Goal: Information Seeking & Learning: Learn about a topic

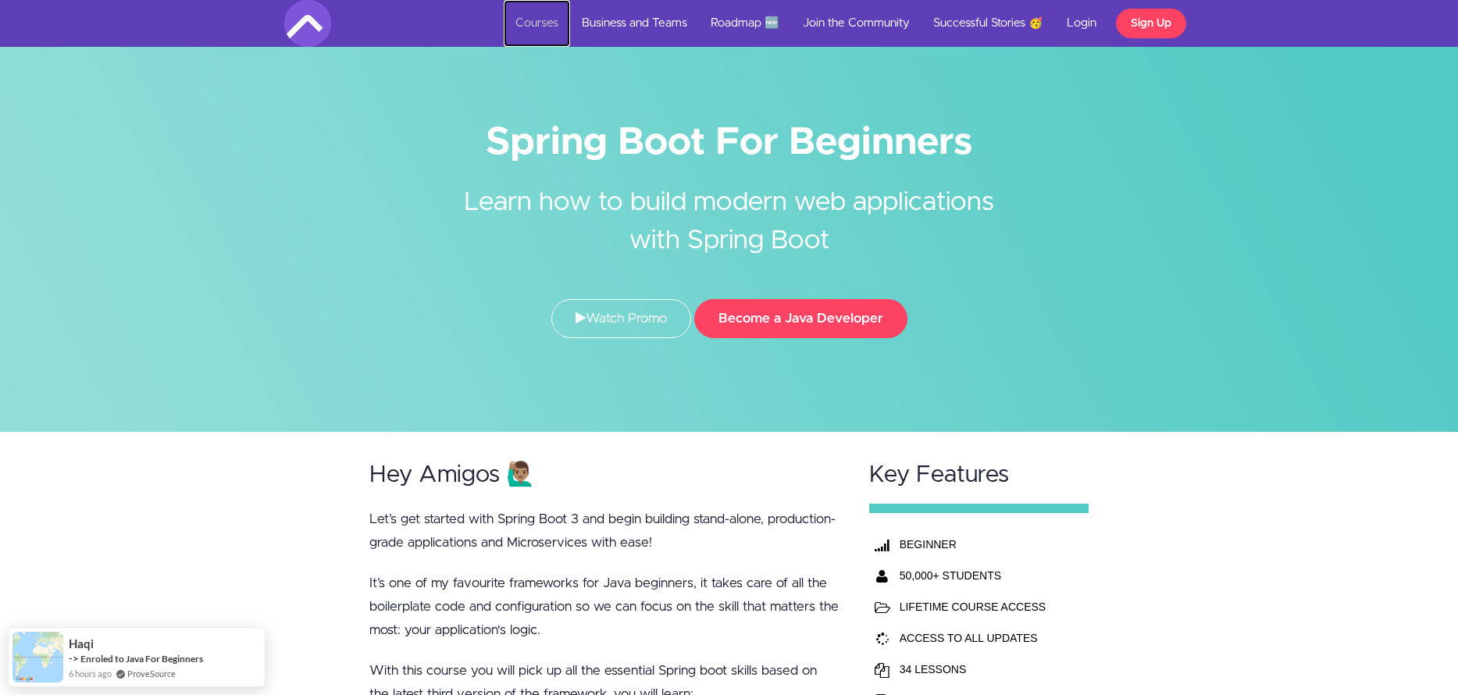
click at [541, 21] on link "Courses" at bounding box center [537, 23] width 66 height 47
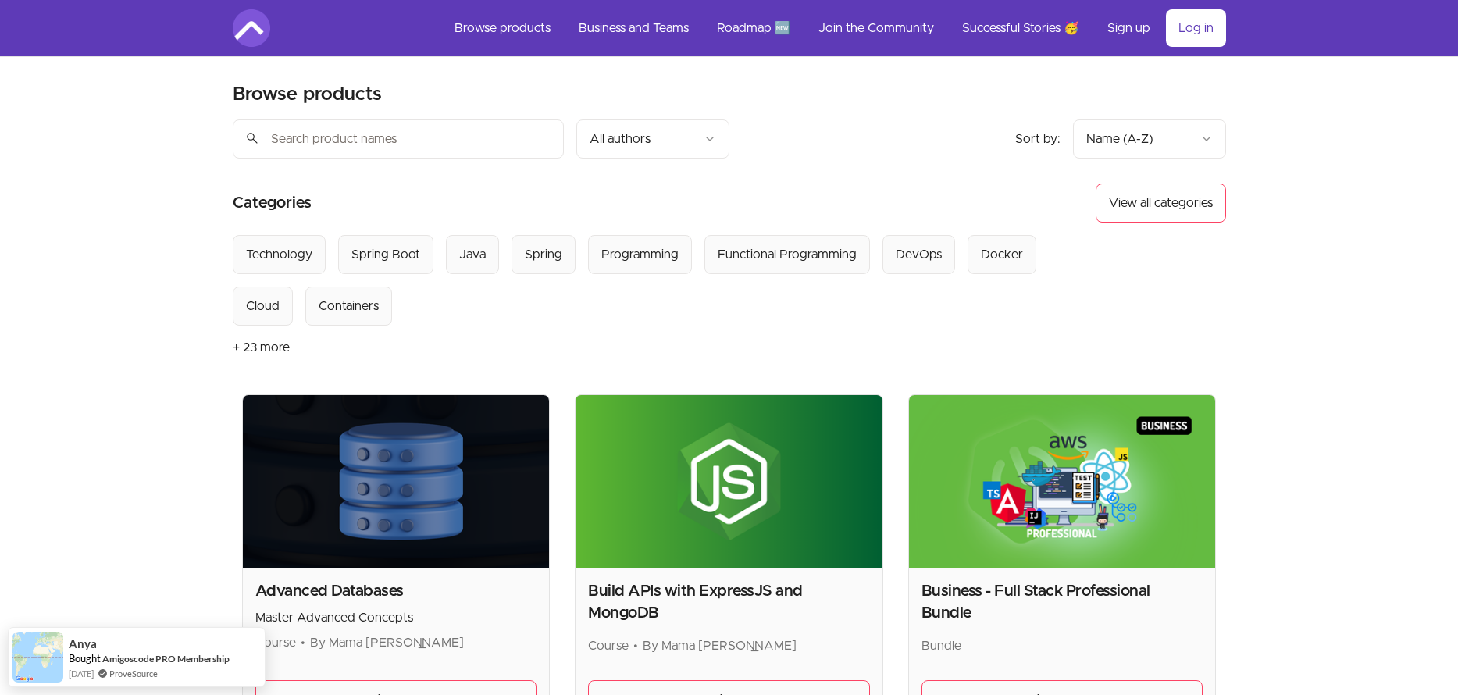
click at [388, 131] on input "search" at bounding box center [398, 138] width 331 height 39
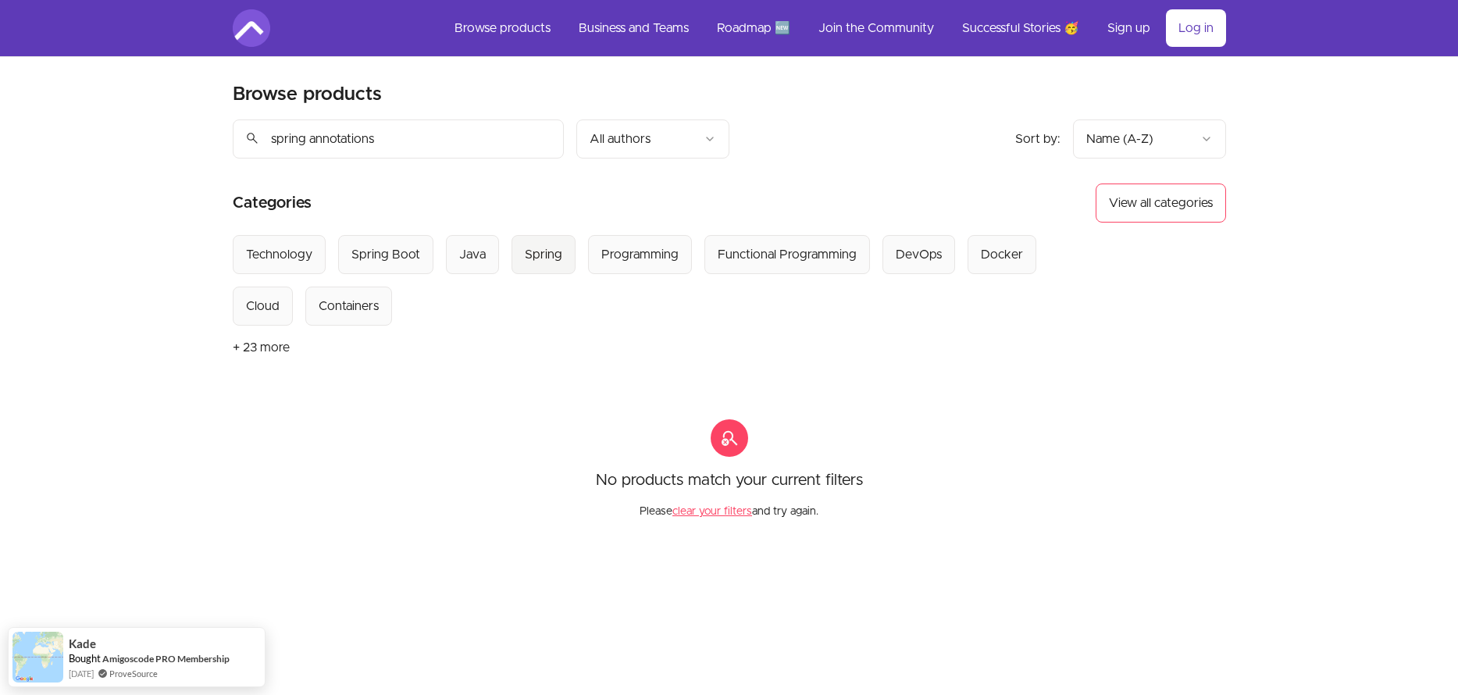
click at [536, 257] on div "Spring" at bounding box center [543, 254] width 37 height 19
click at [293, 140] on input "spring annotations" at bounding box center [398, 138] width 331 height 39
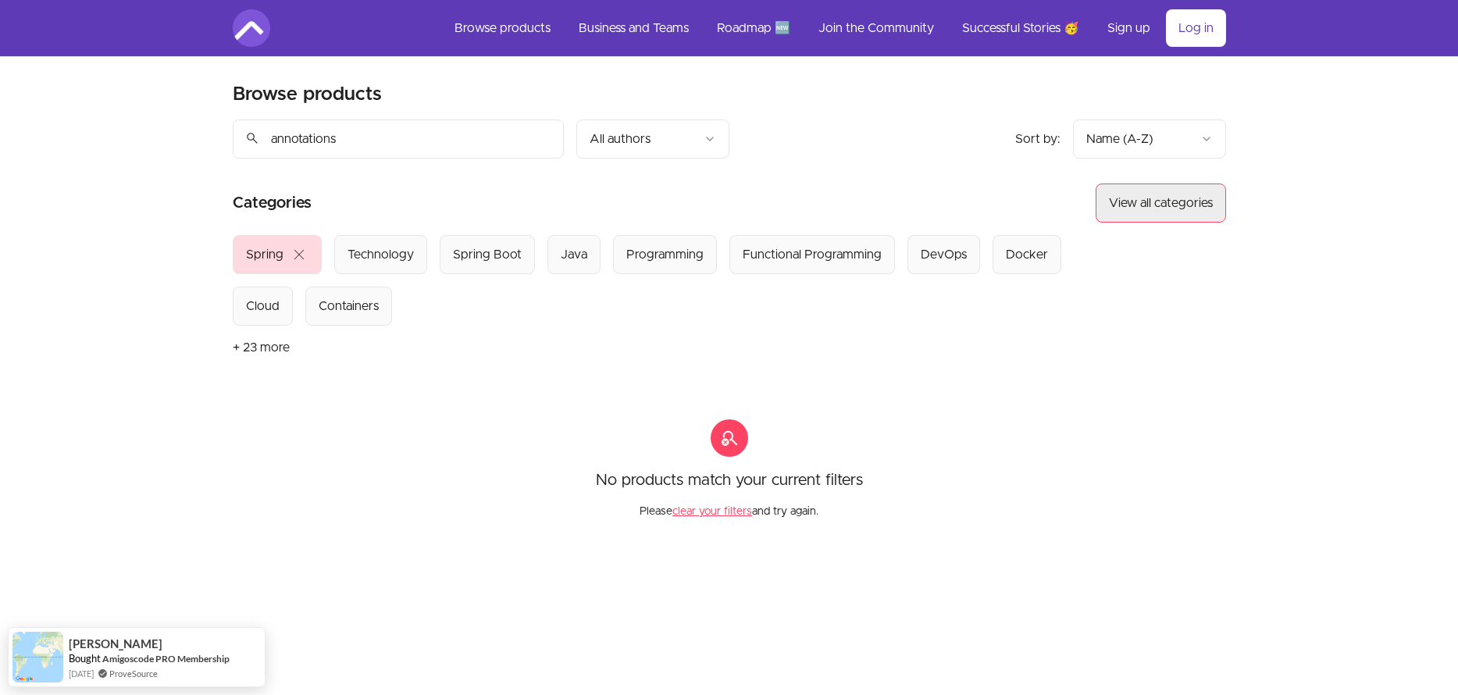
type input "annotations"
click at [1149, 194] on button "View all categories" at bounding box center [1160, 202] width 130 height 39
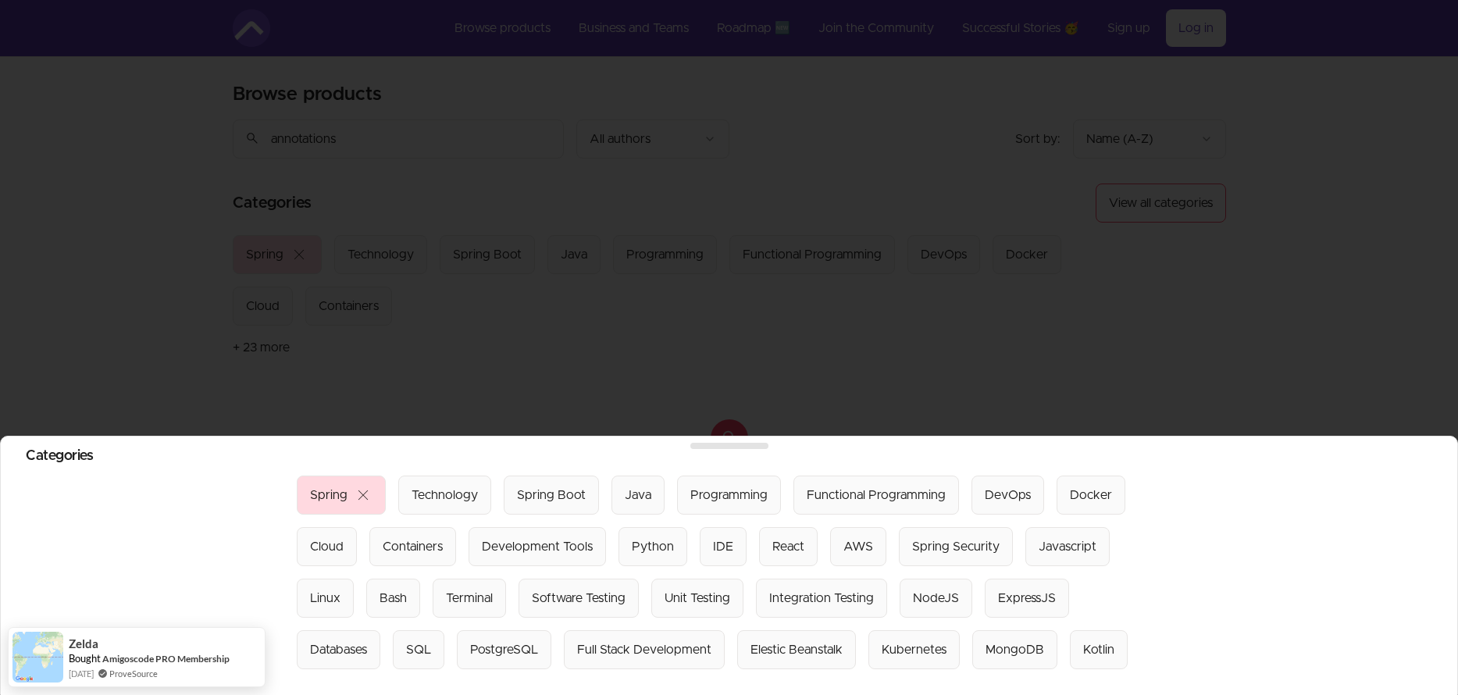
click at [999, 613] on section "Select from all categories: Spring close Technology Spring Boot Java Programmin…" at bounding box center [729, 572] width 1406 height 194
click at [866, 312] on div at bounding box center [729, 347] width 1458 height 695
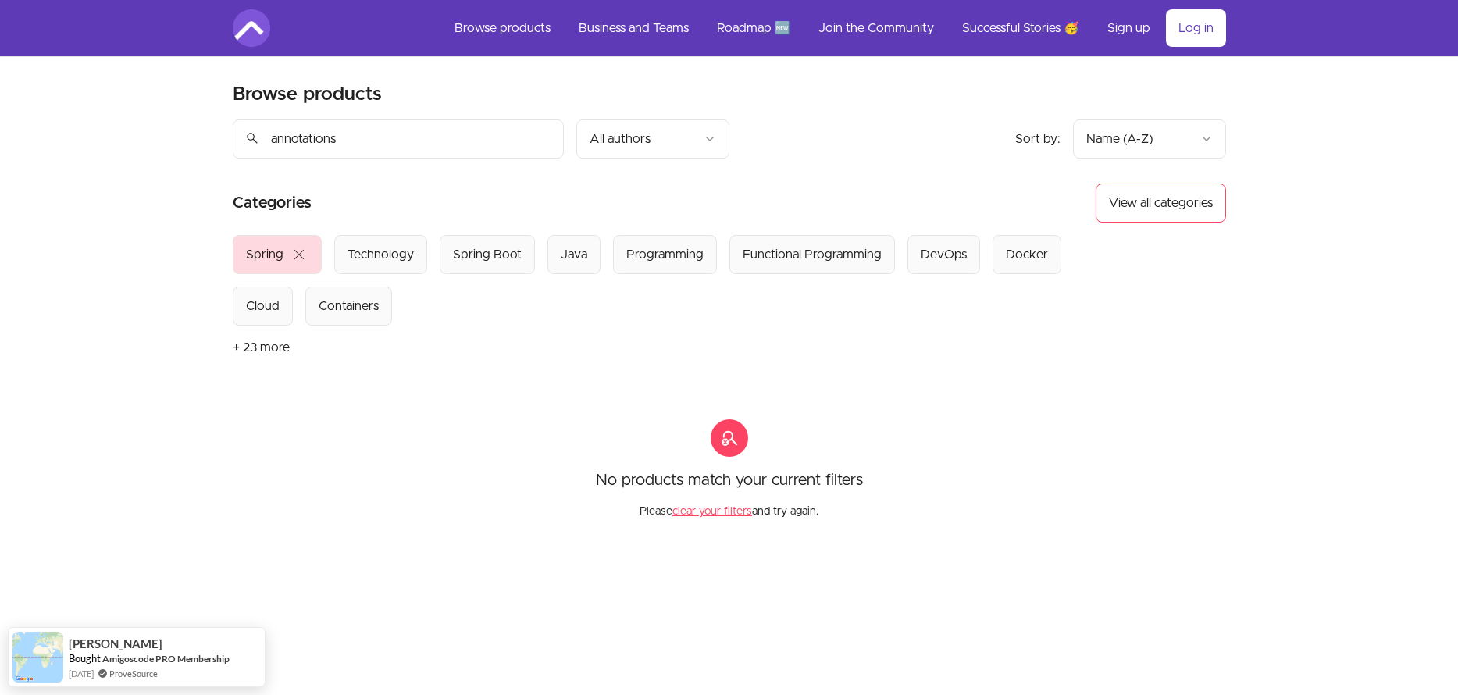
click at [245, 30] on img at bounding box center [251, 27] width 37 height 37
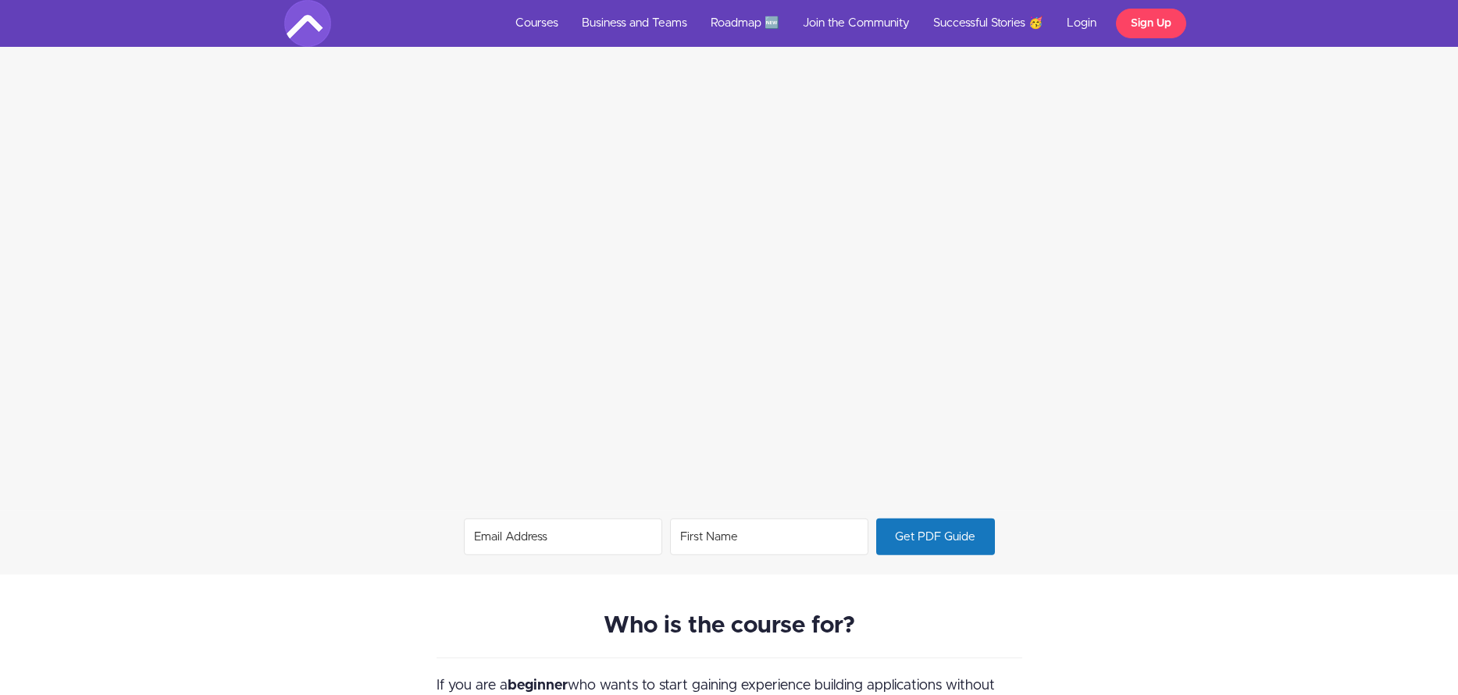
scroll to position [1237, 0]
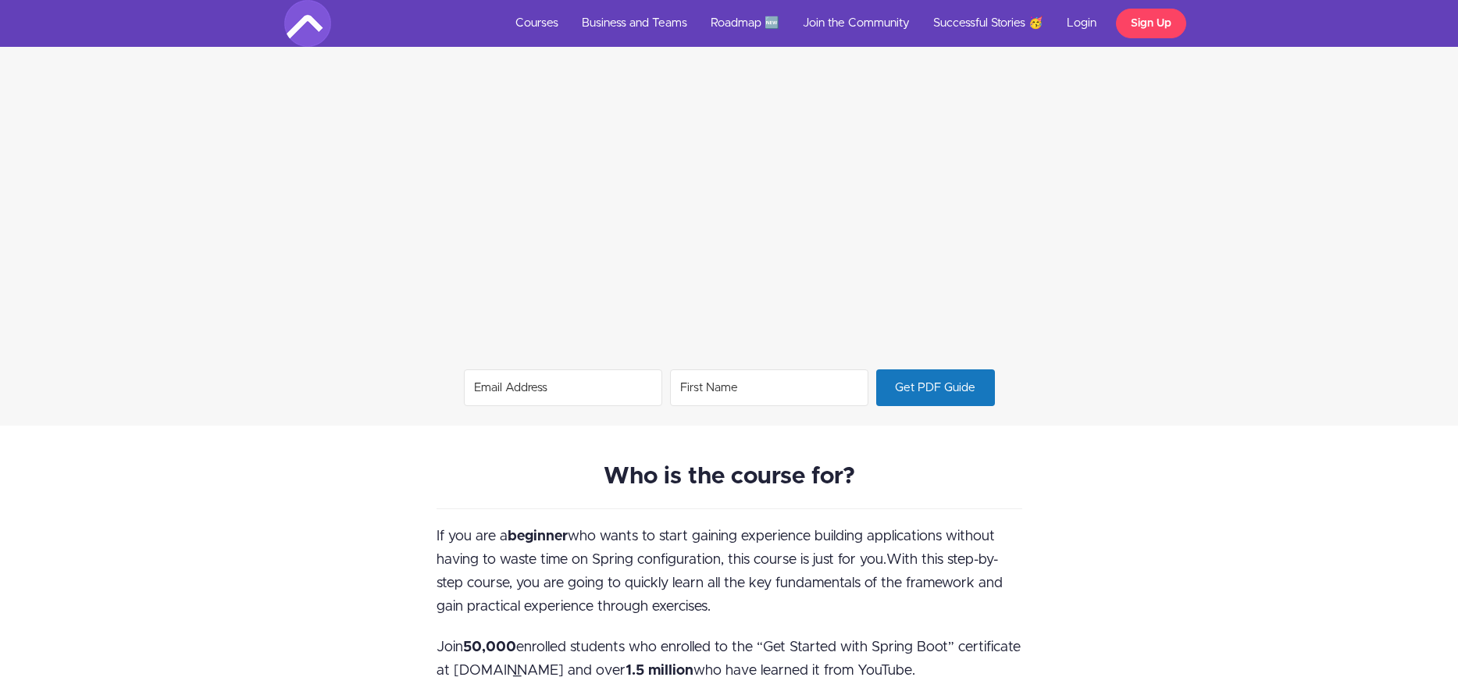
click at [504, 386] on input "Email Address" at bounding box center [563, 387] width 198 height 37
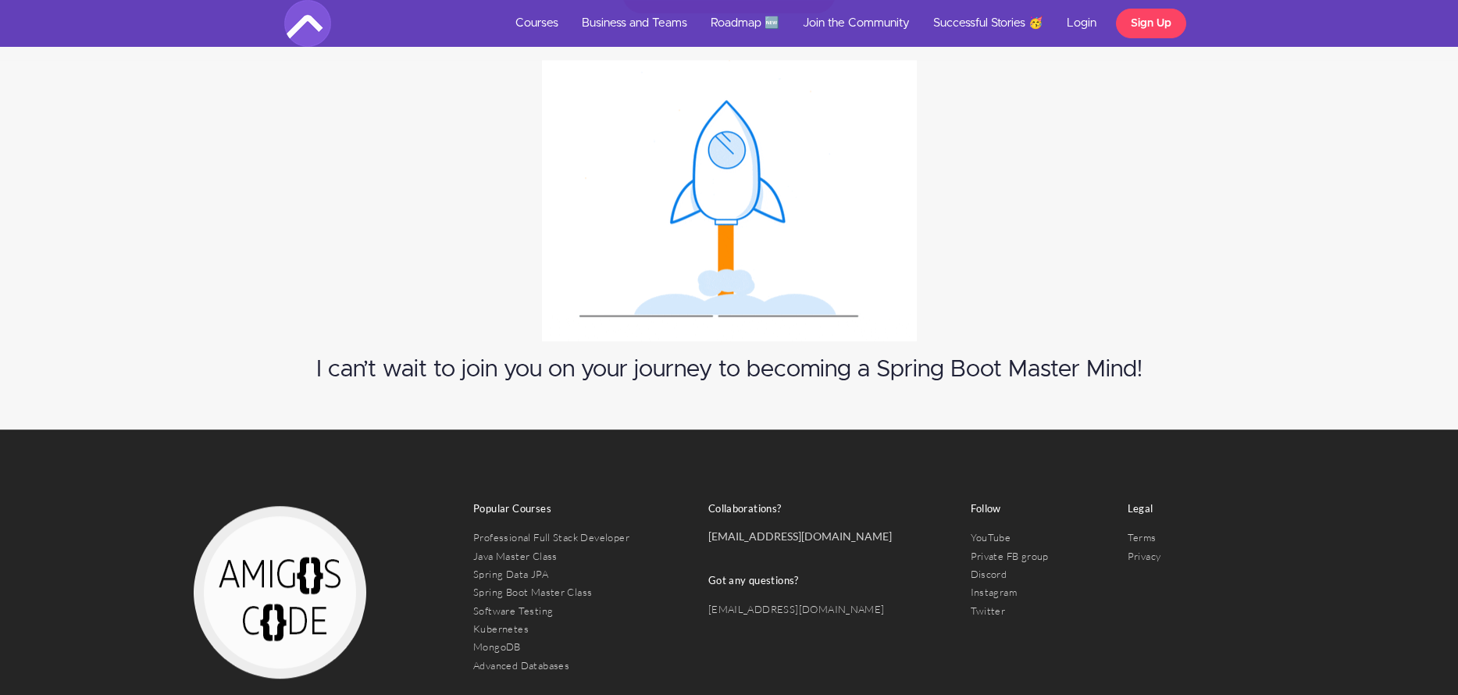
scroll to position [8451, 0]
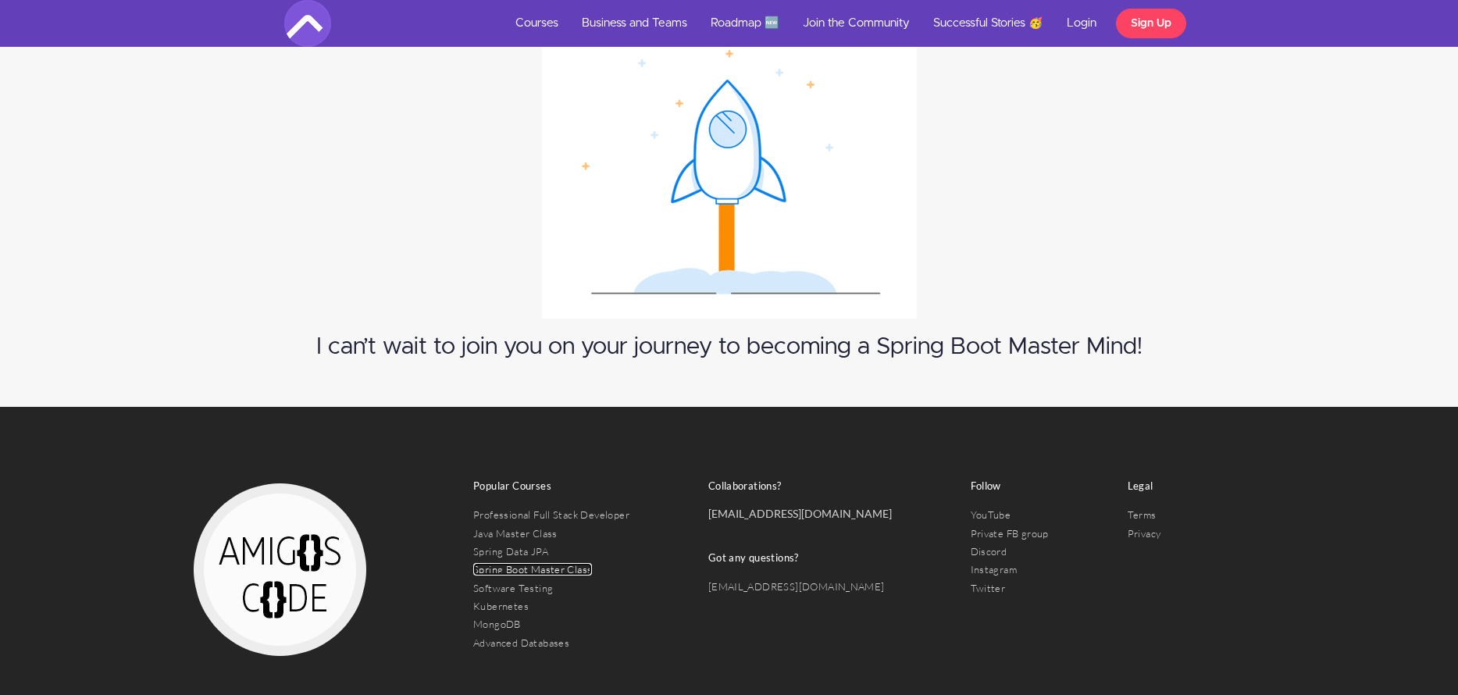
click at [520, 563] on link "Spring Boot Master Class" at bounding box center [532, 569] width 119 height 12
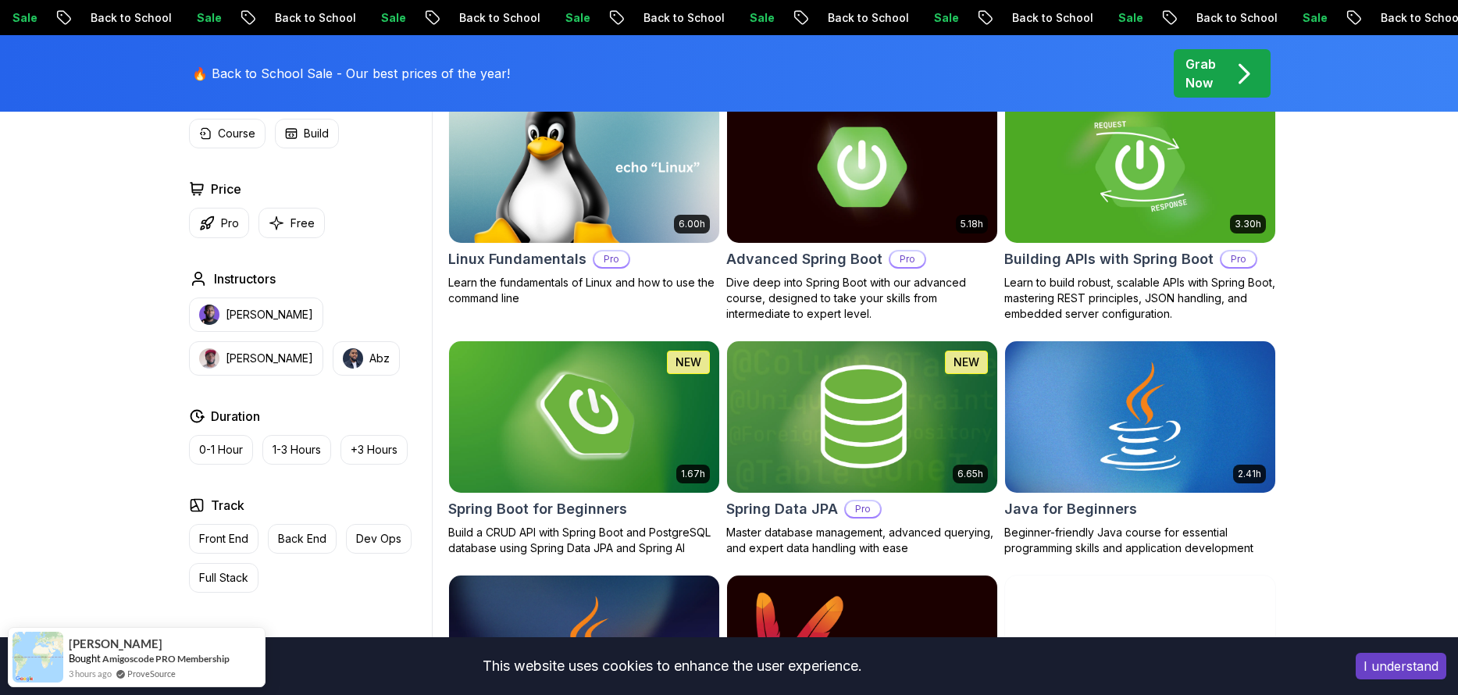
scroll to position [515, 0]
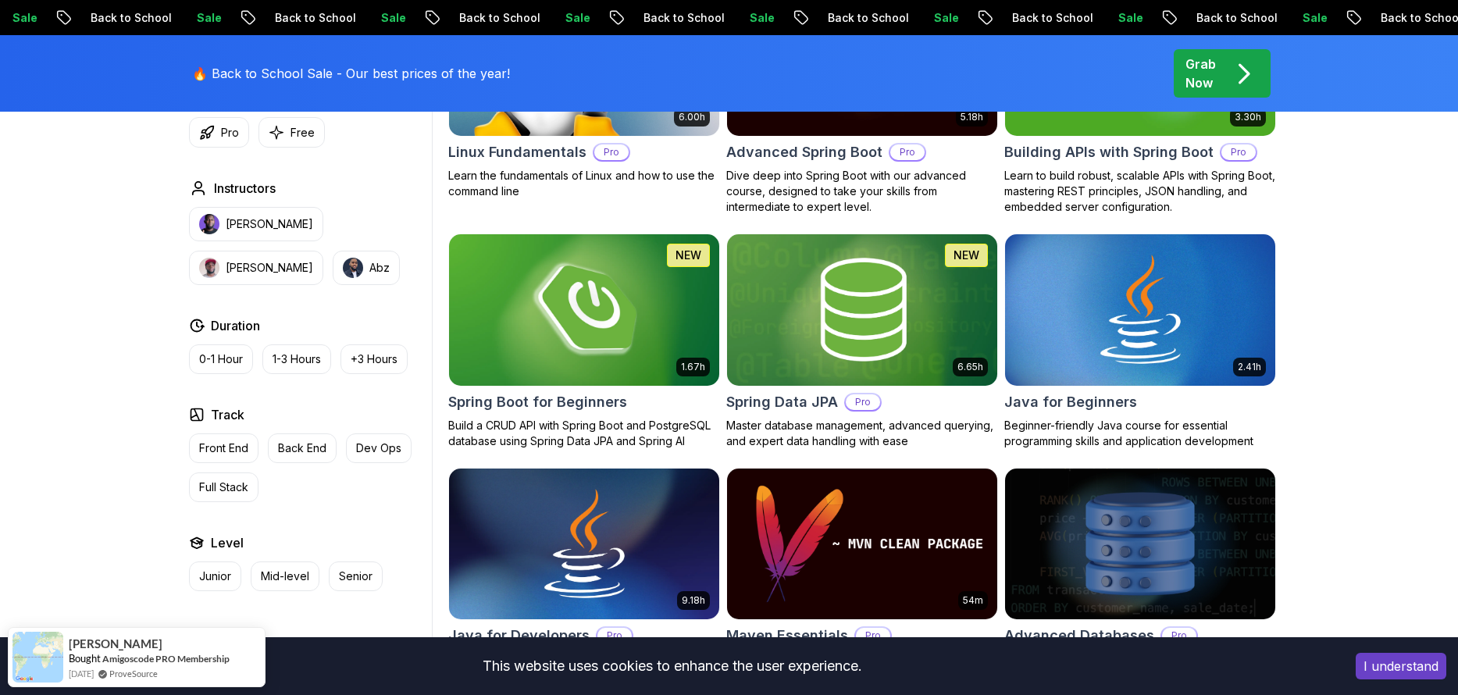
scroll to position [309, 0]
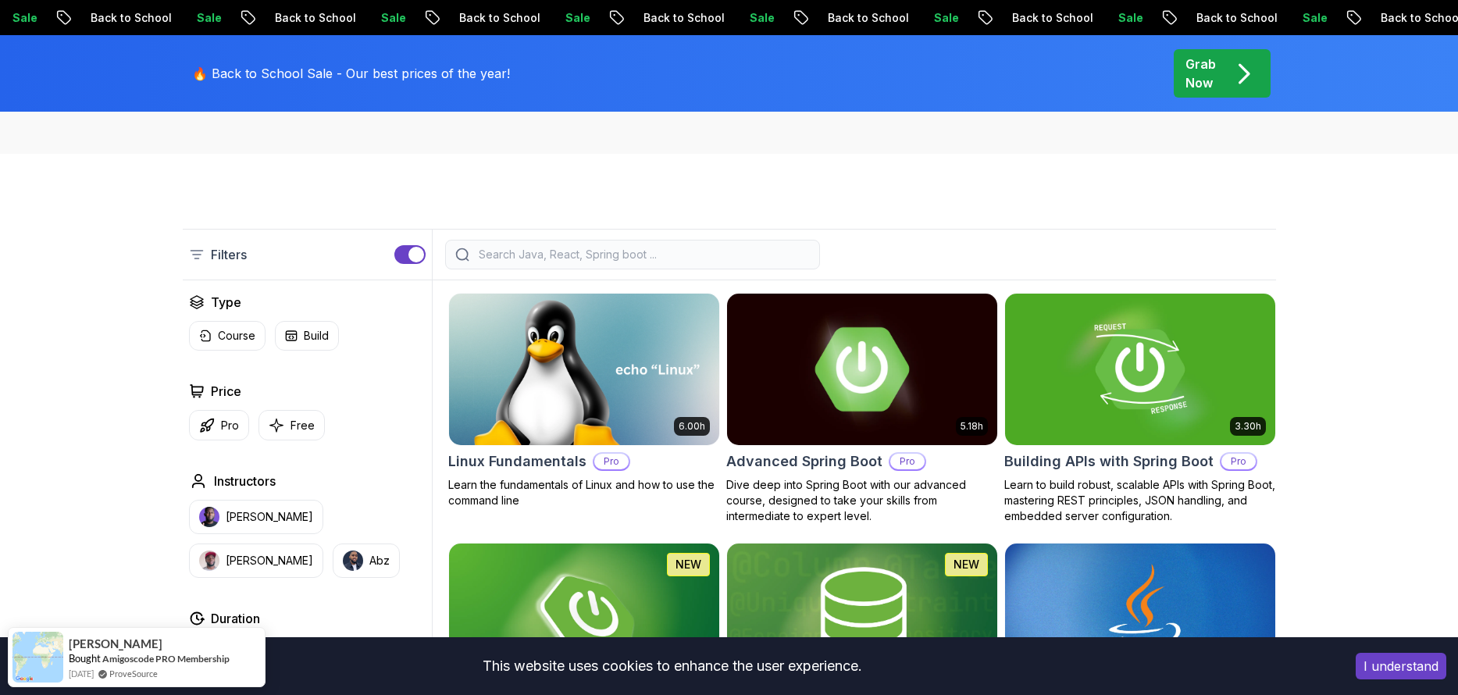
click at [872, 373] on img at bounding box center [861, 369] width 283 height 158
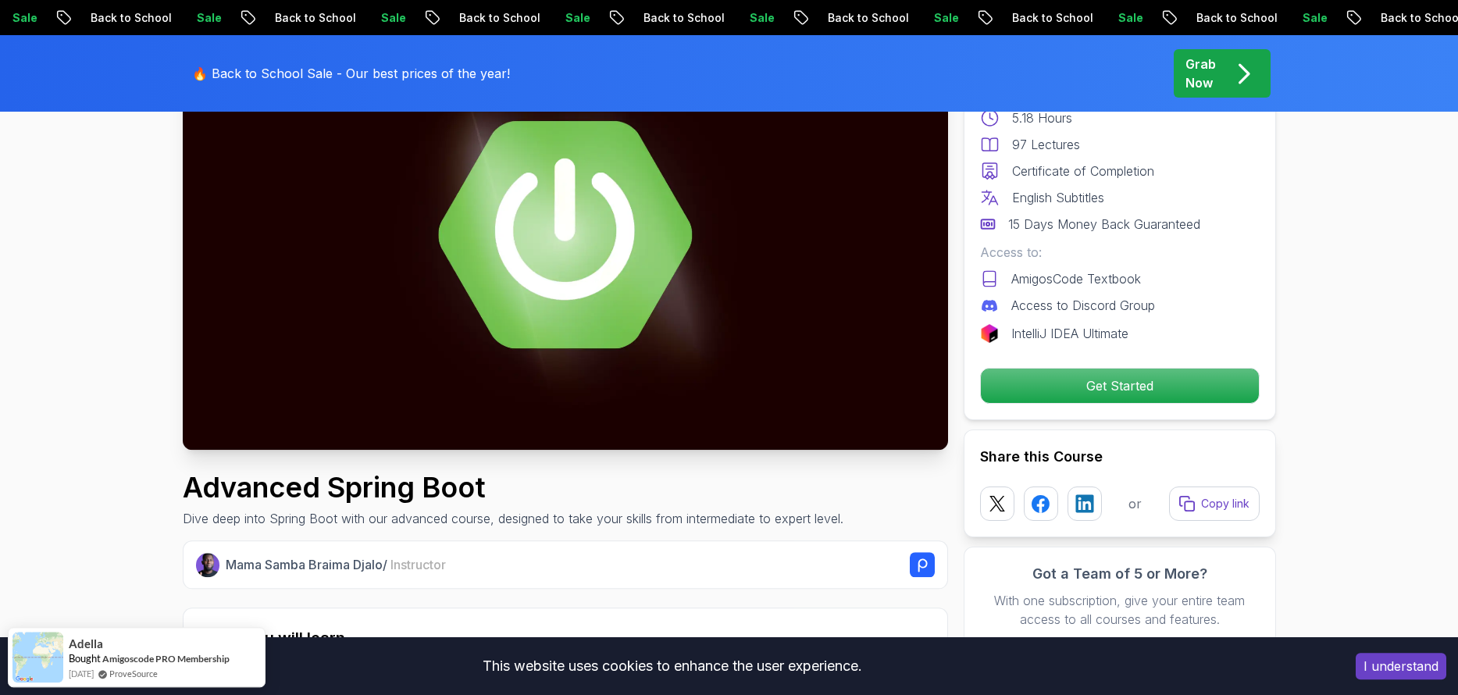
scroll to position [206, 0]
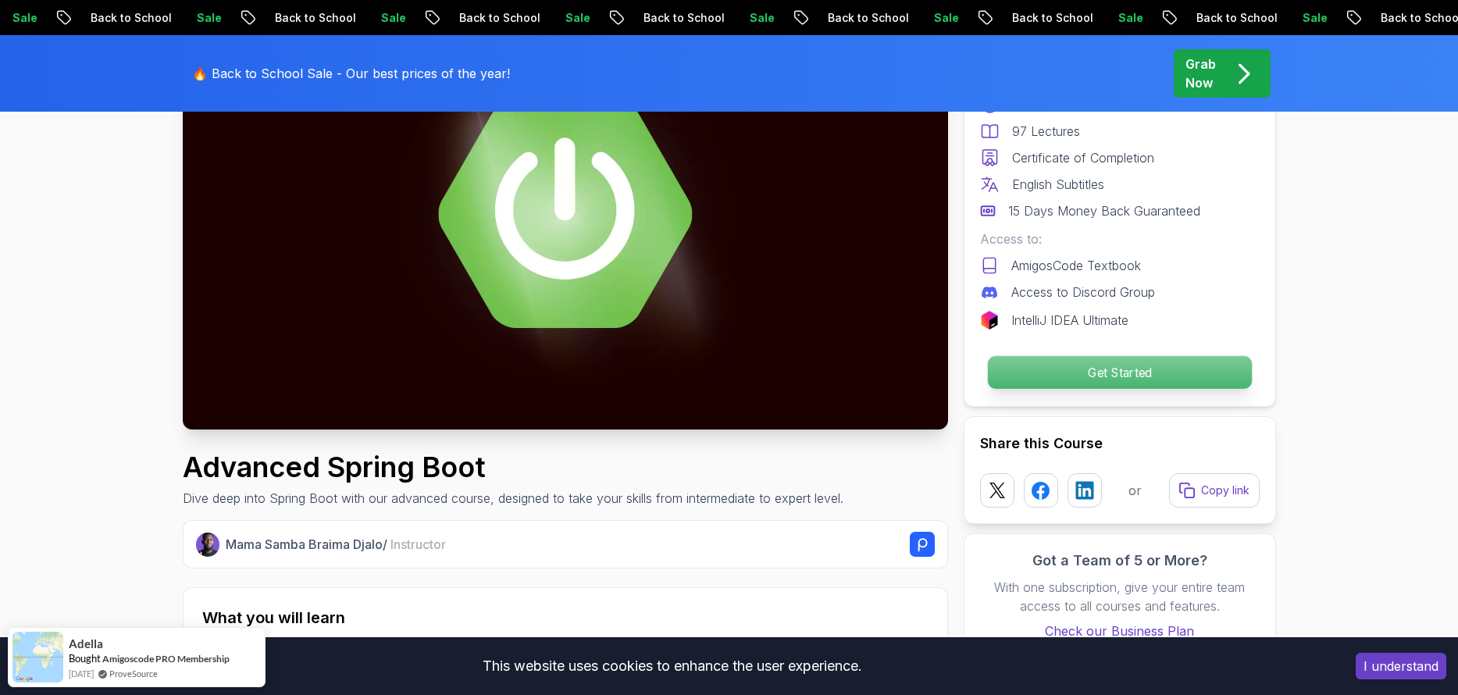
click at [1109, 374] on p "Get Started" at bounding box center [1119, 372] width 264 height 33
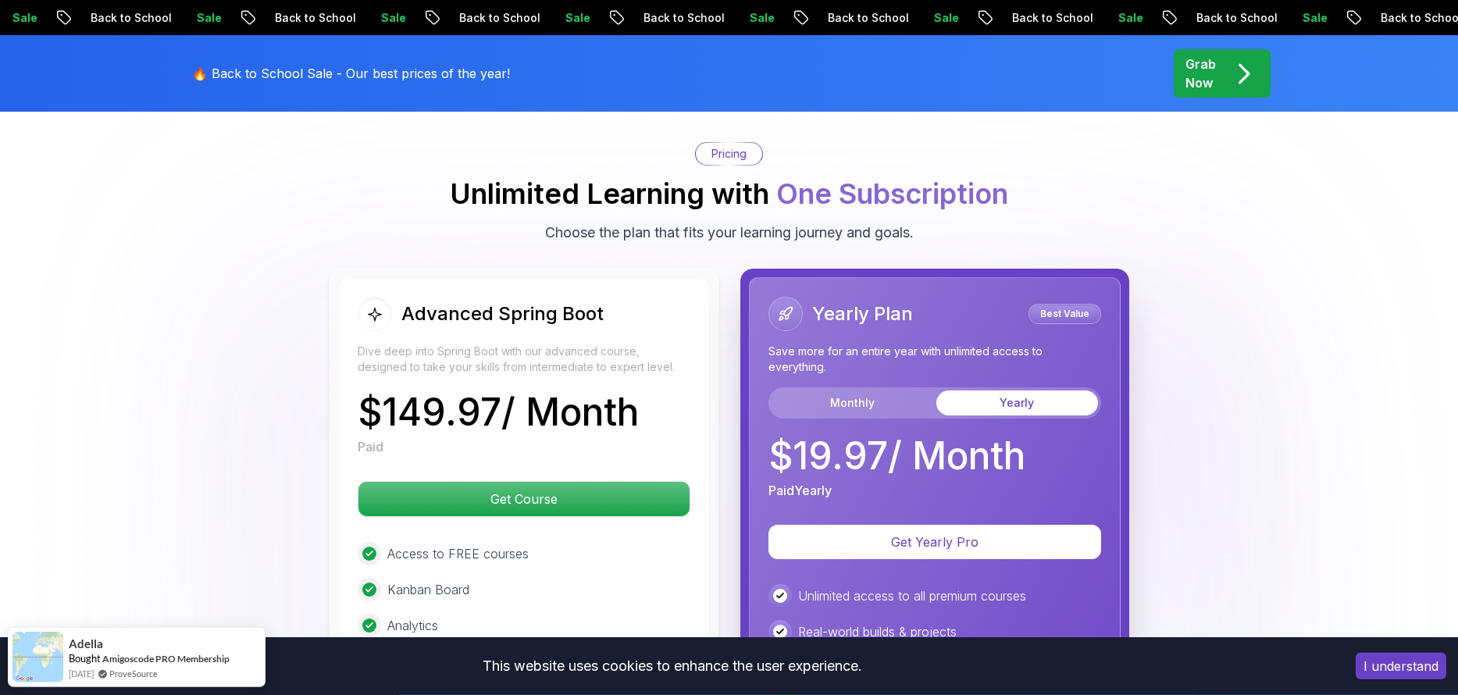
scroll to position [3407, 0]
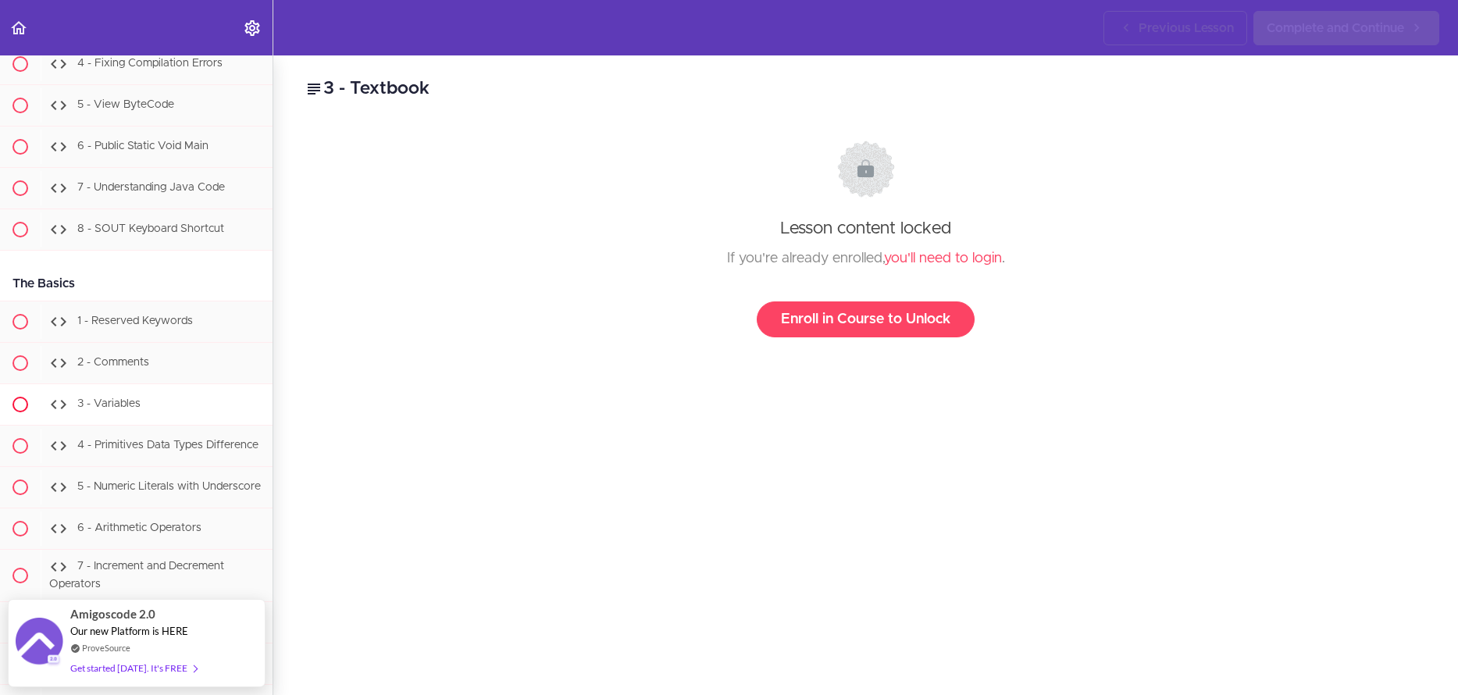
scroll to position [1431, 0]
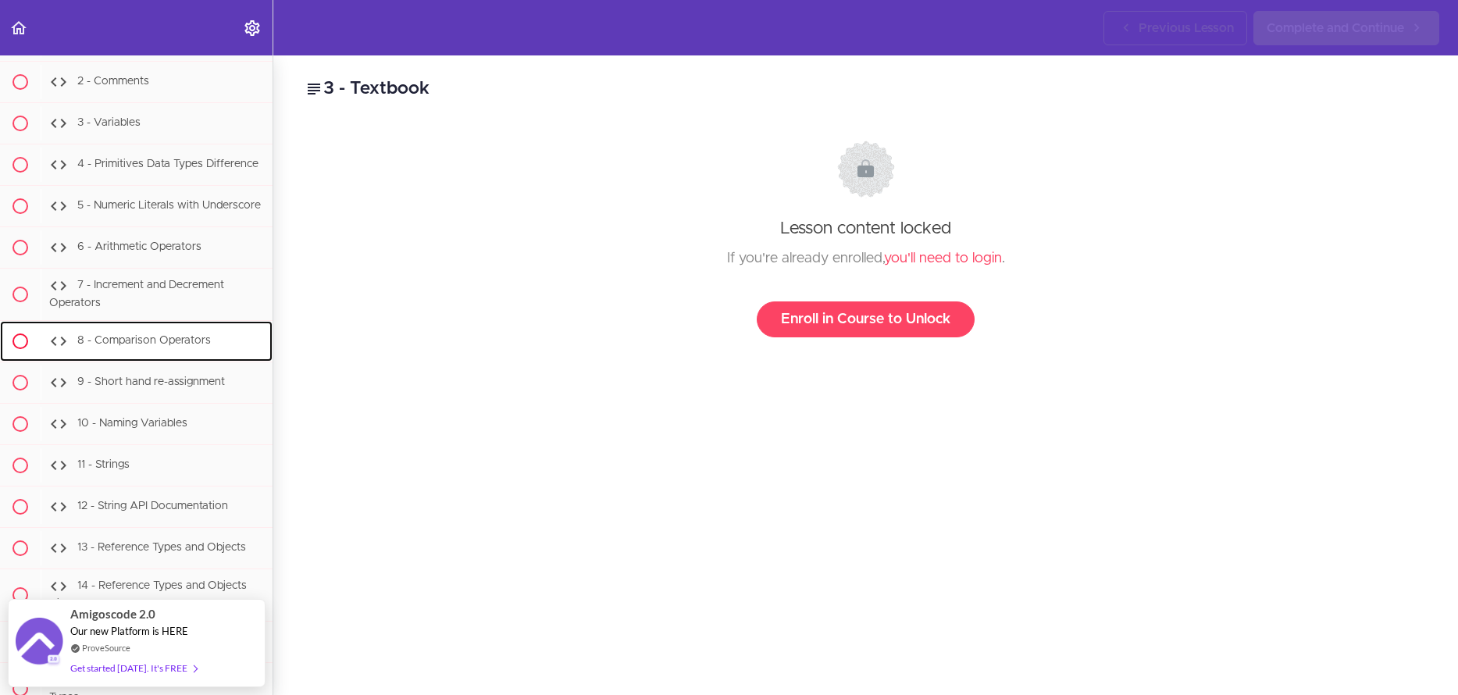
click at [120, 354] on div "8 - Comparison Operators" at bounding box center [157, 341] width 232 height 34
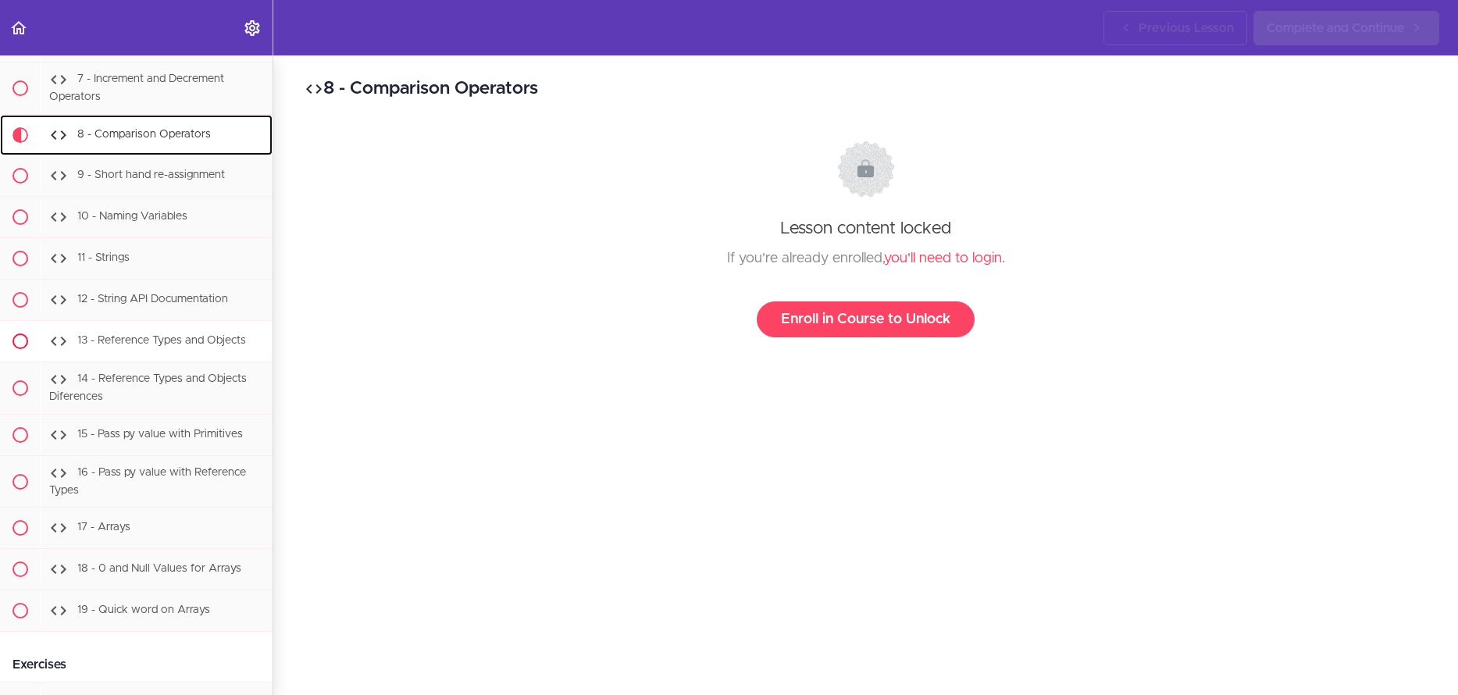
scroll to position [1695, 0]
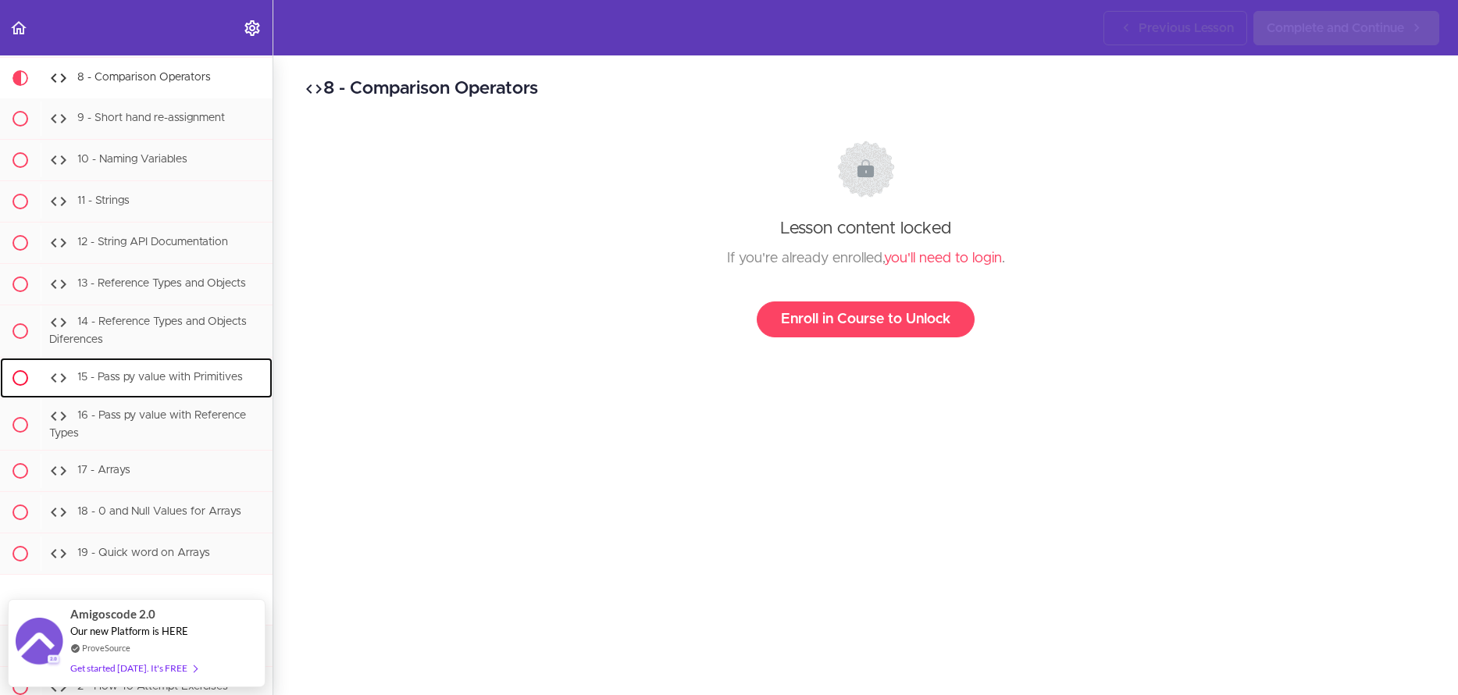
click at [134, 383] on span "15 - Pass py value with Primitives" at bounding box center [160, 377] width 166 height 11
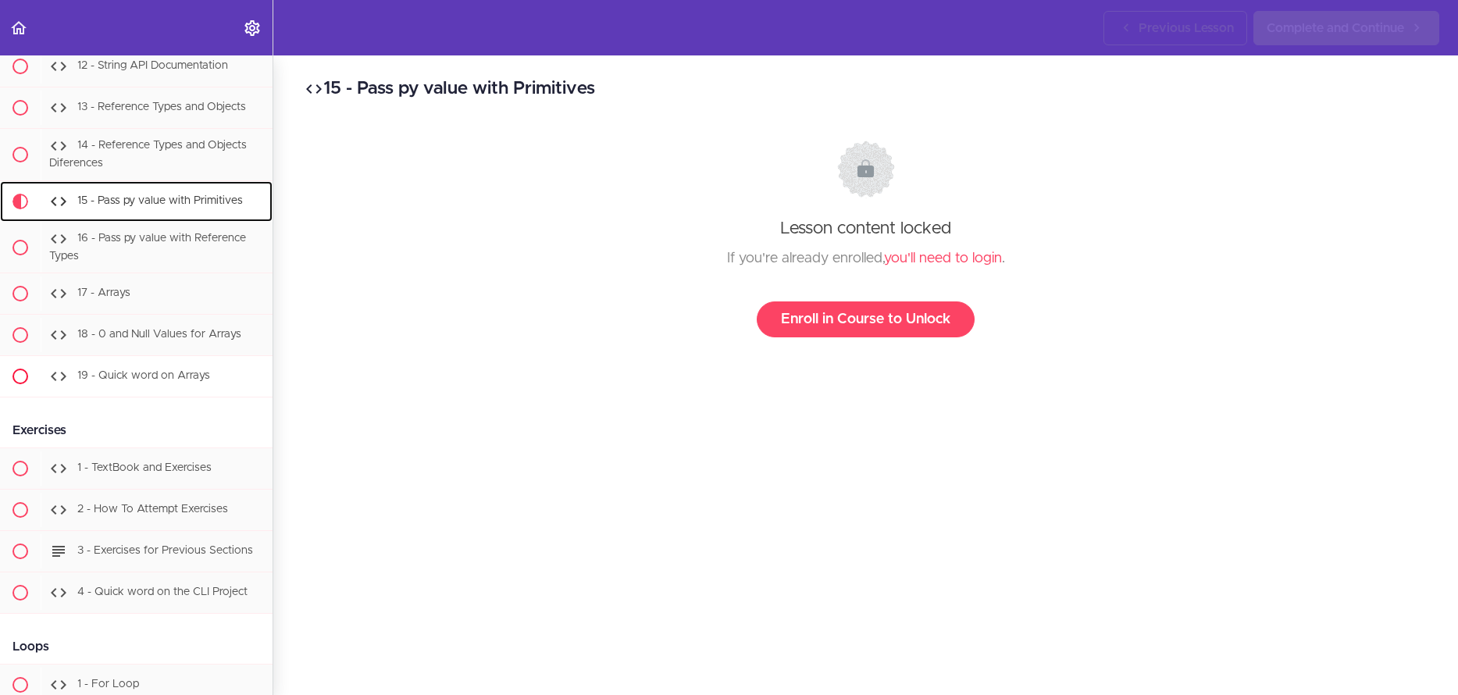
scroll to position [1996, 0]
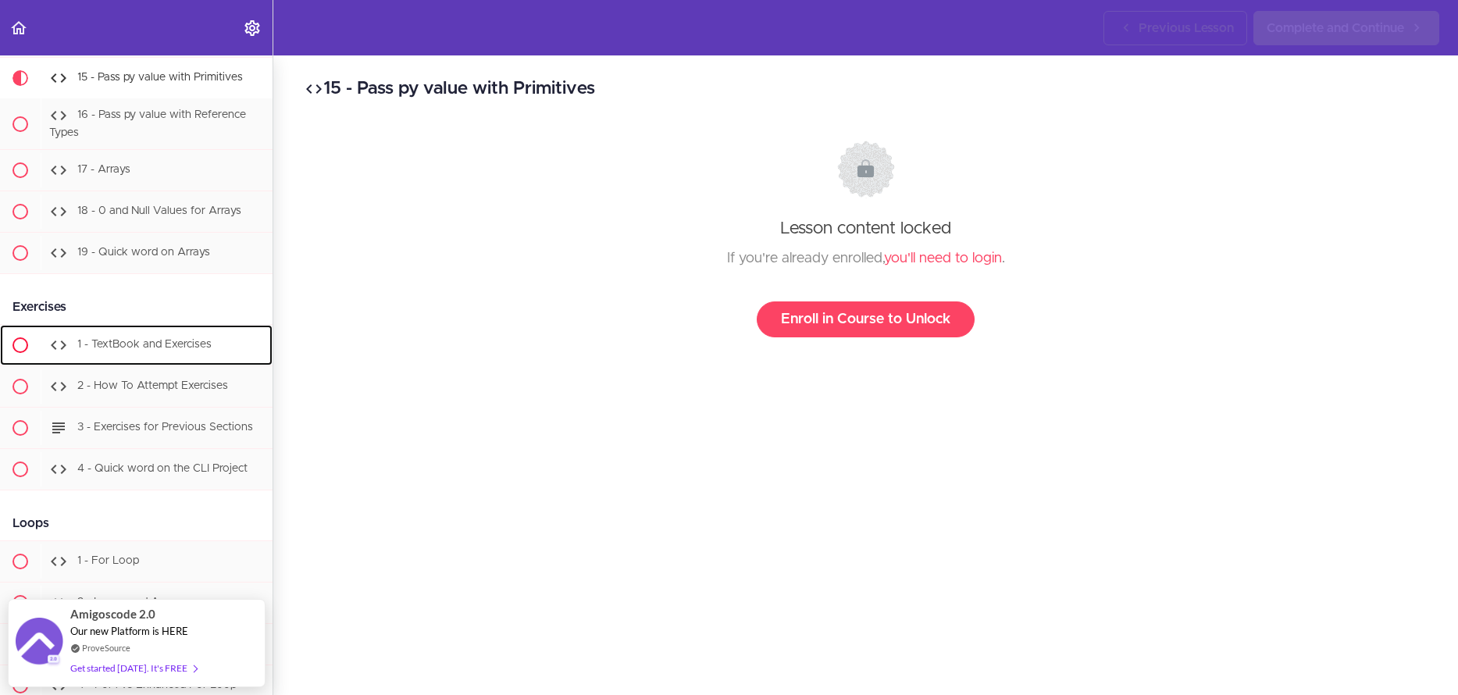
click at [142, 351] on span "1 - TextBook and Exercises" at bounding box center [144, 345] width 134 height 11
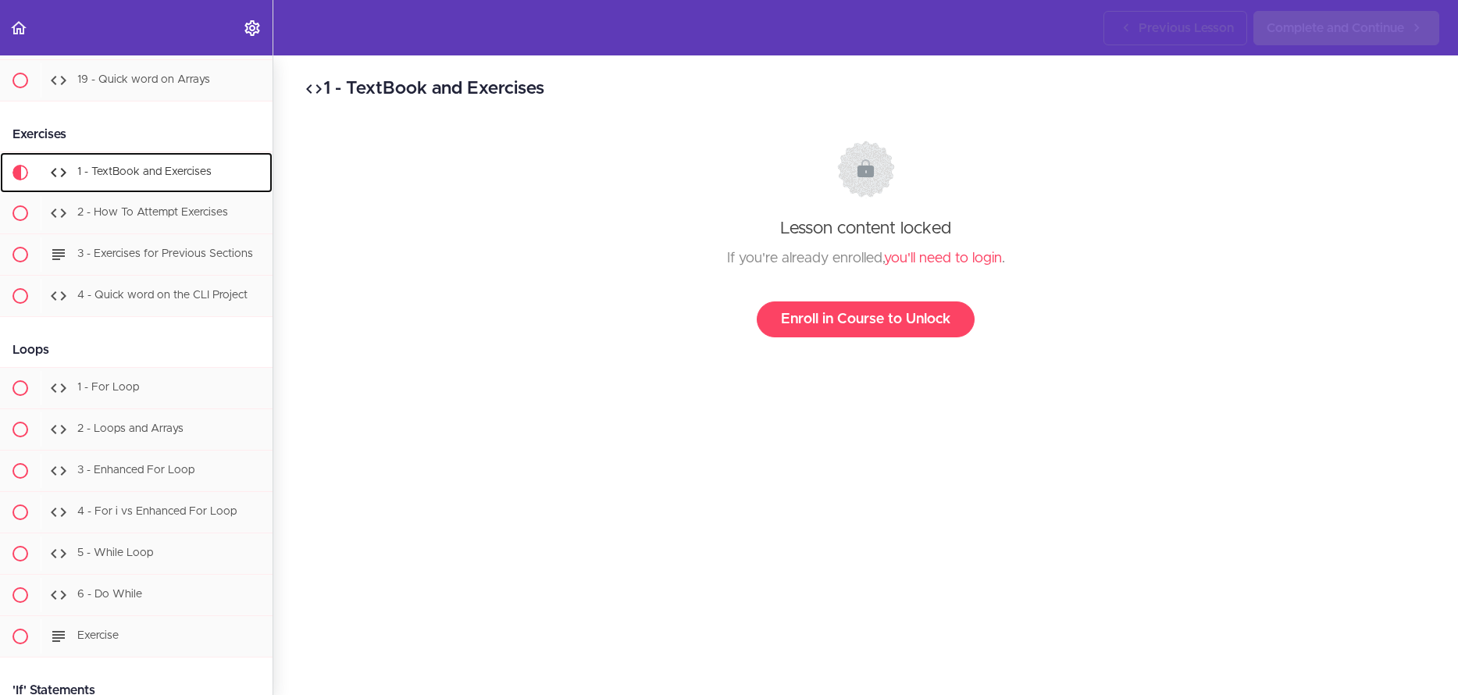
scroll to position [2264, 0]
